Goal: Information Seeking & Learning: Find specific fact

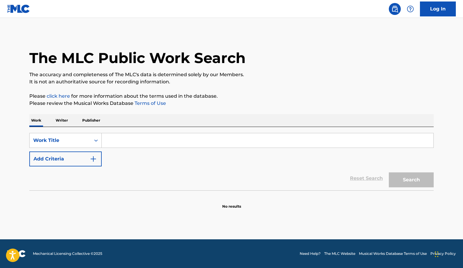
click at [129, 137] on input "Search Form" at bounding box center [267, 140] width 331 height 14
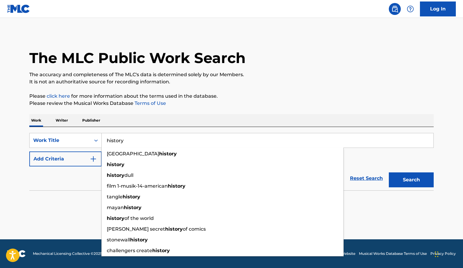
type input "history"
click at [275, 91] on div "The MLC Public Work Search The accuracy and completeness of The MLC's data is d…" at bounding box center [231, 121] width 418 height 176
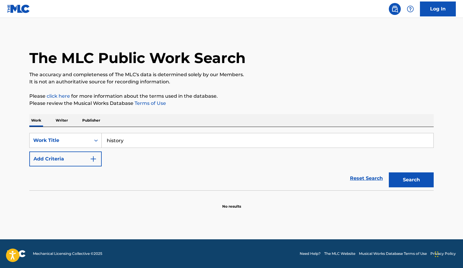
click at [95, 161] on img "Search Form" at bounding box center [93, 158] width 7 height 7
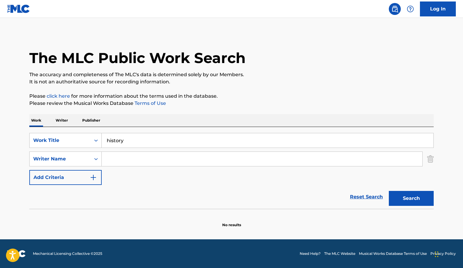
click at [114, 161] on input "Search Form" at bounding box center [262, 159] width 320 height 14
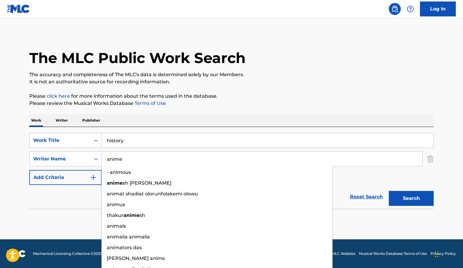
type input "anime"
click at [388, 191] on button "Search" at bounding box center [410, 198] width 45 height 15
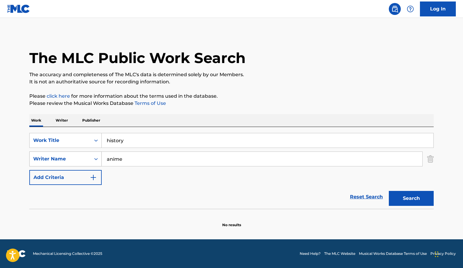
drag, startPoint x: 125, startPoint y: 160, endPoint x: 93, endPoint y: 152, distance: 33.1
click at [94, 154] on div "SearchWithCriteria474e9c57-0562-471a-b0c4-5d89363d7494 Writer Name anime" at bounding box center [231, 158] width 404 height 15
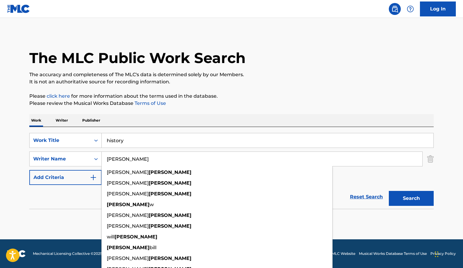
type input "[PERSON_NAME]"
click at [287, 117] on div "Work Writer Publisher" at bounding box center [231, 120] width 404 height 13
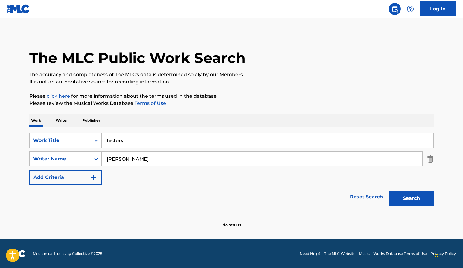
click at [415, 200] on button "Search" at bounding box center [410, 198] width 45 height 15
